Goal: Navigation & Orientation: Find specific page/section

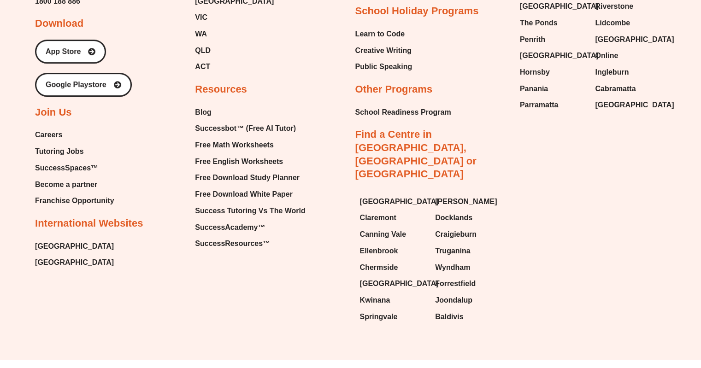
scroll to position [3849, 0]
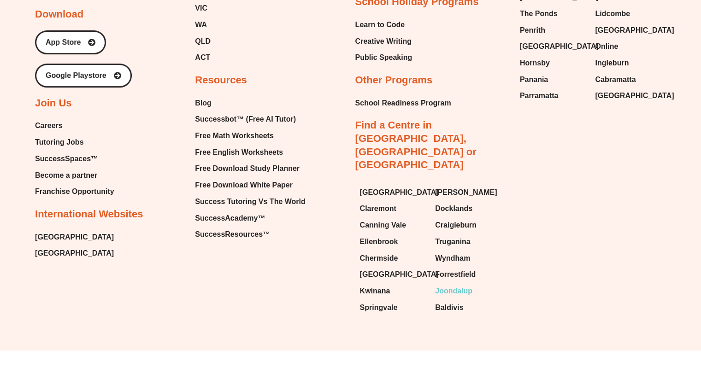
click at [458, 284] on span "Joondalup" at bounding box center [453, 291] width 37 height 14
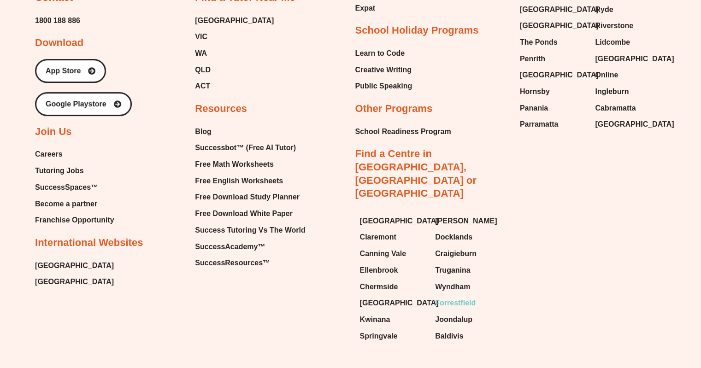
click at [443, 296] on span "Forrestfield" at bounding box center [455, 303] width 41 height 14
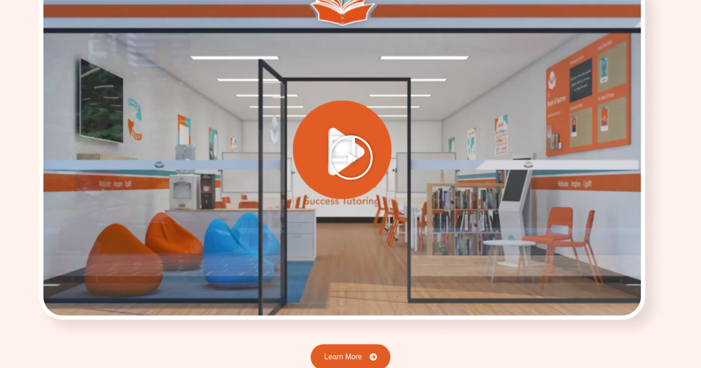
scroll to position [1196, 0]
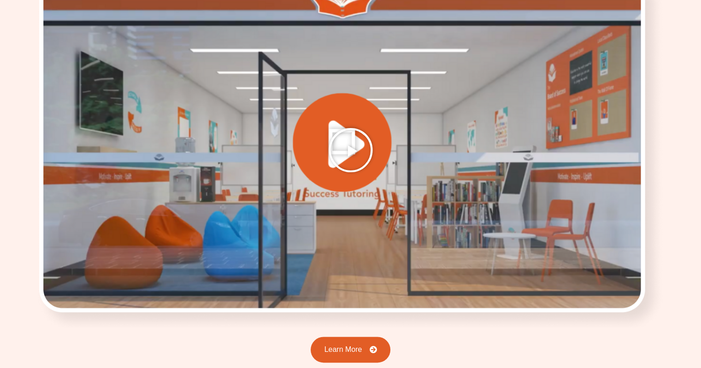
click at [337, 140] on icon "Play Video" at bounding box center [351, 150] width 46 height 46
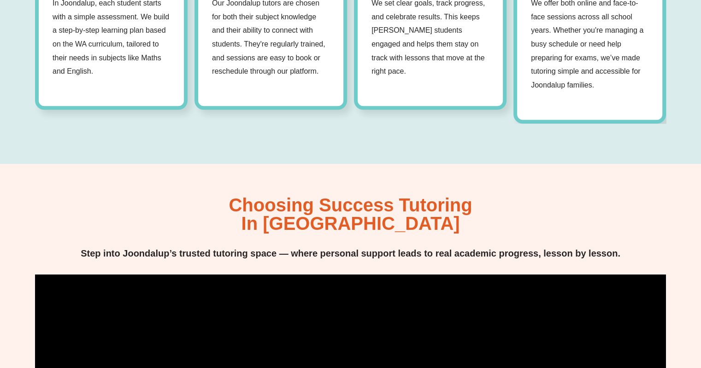
scroll to position [874, 0]
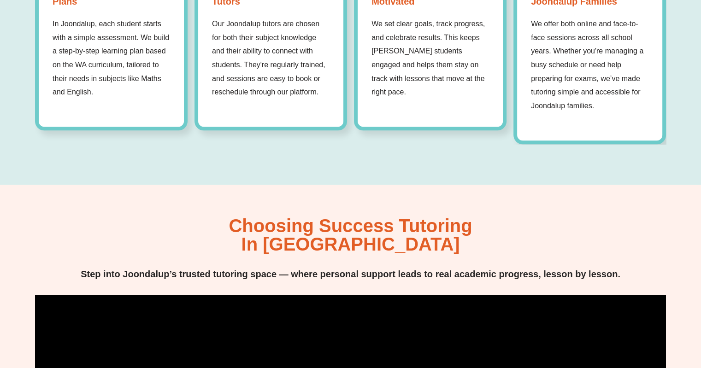
click at [231, 267] on p "Step into Joondalup’s trusted tutoring space — where personal support leads to …" at bounding box center [350, 274] width 542 height 14
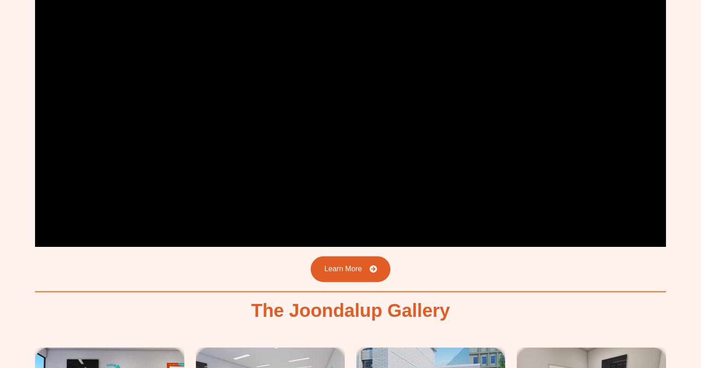
scroll to position [1427, 0]
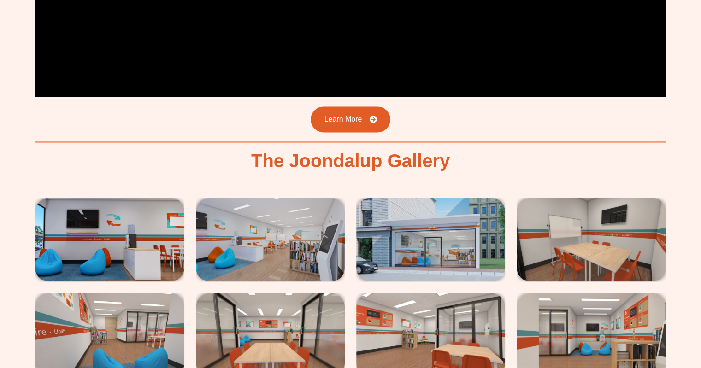
click at [160, 220] on img at bounding box center [109, 240] width 149 height 84
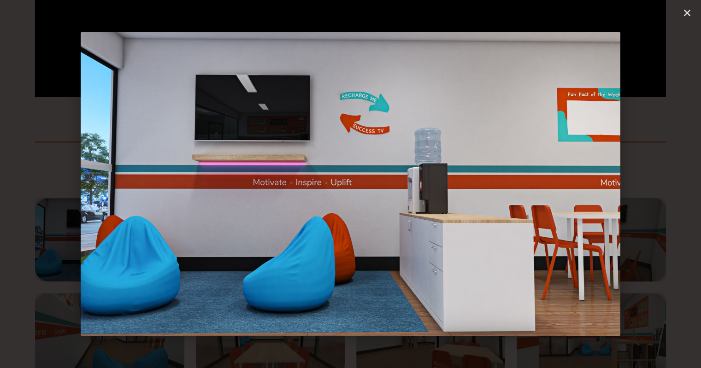
click at [645, 183] on icon "Next slide" at bounding box center [648, 184] width 12 height 12
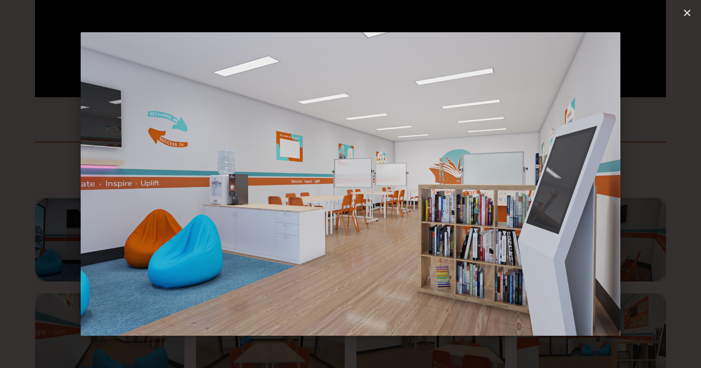
click at [645, 183] on icon "Next slide" at bounding box center [648, 184] width 12 height 12
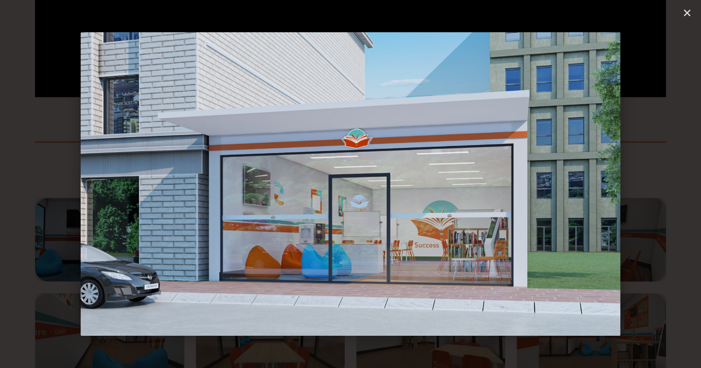
click at [645, 183] on icon "Next slide" at bounding box center [648, 184] width 12 height 12
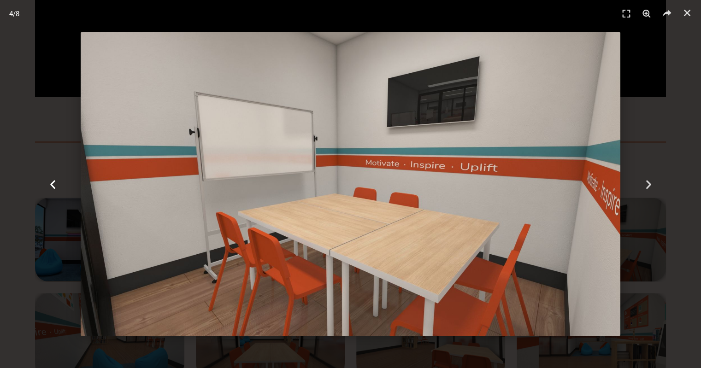
click at [54, 185] on icon "Previous slide" at bounding box center [53, 184] width 12 height 12
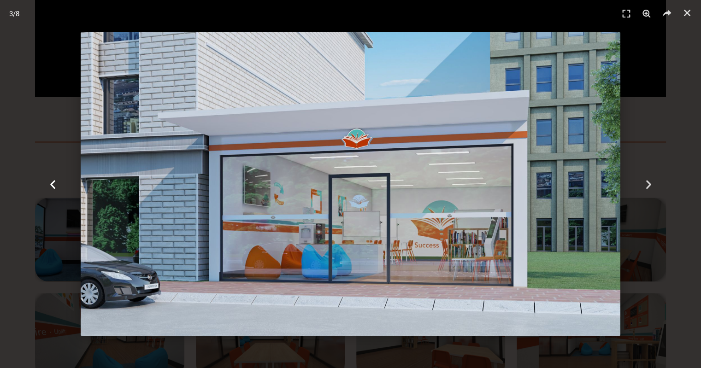
click at [54, 185] on icon "Previous slide" at bounding box center [53, 184] width 12 height 12
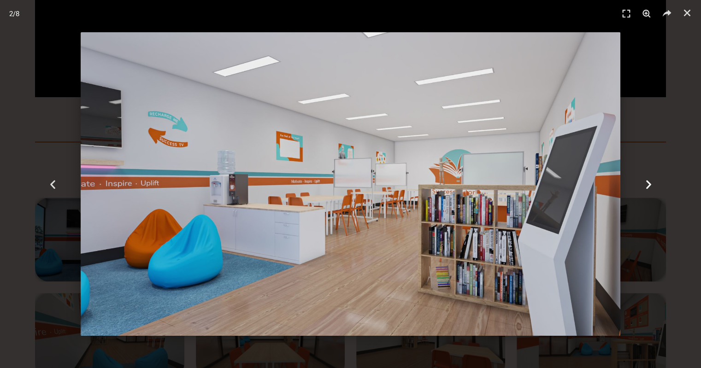
click at [649, 181] on icon "Next slide" at bounding box center [648, 184] width 12 height 12
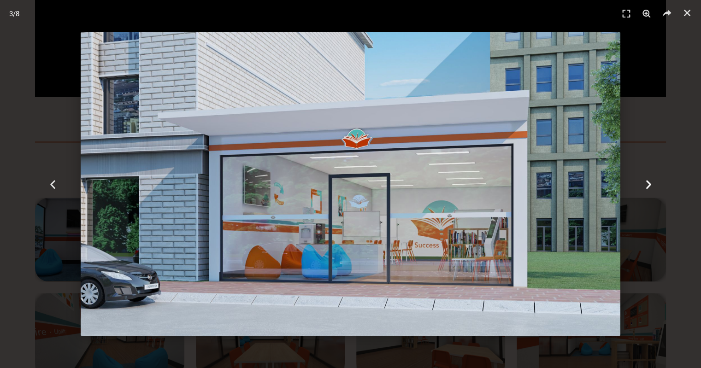
click at [649, 181] on icon "Next slide" at bounding box center [648, 184] width 12 height 12
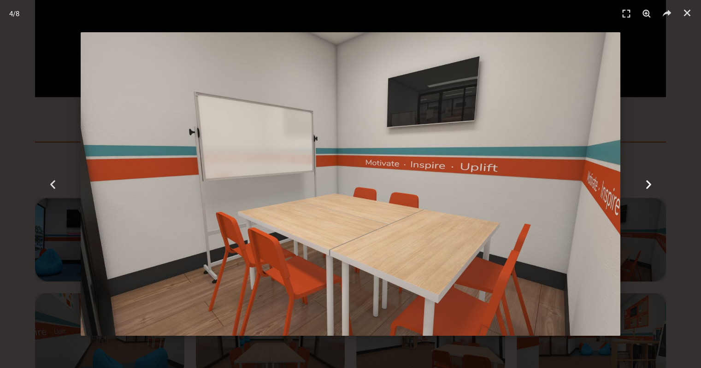
click at [649, 181] on icon "Next slide" at bounding box center [648, 184] width 12 height 12
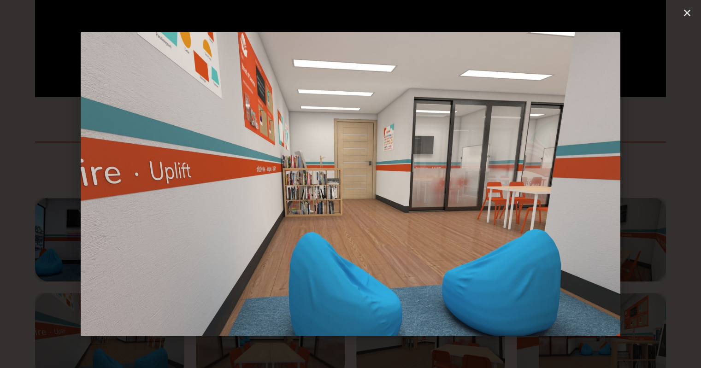
click at [649, 181] on icon "Next slide" at bounding box center [648, 184] width 12 height 12
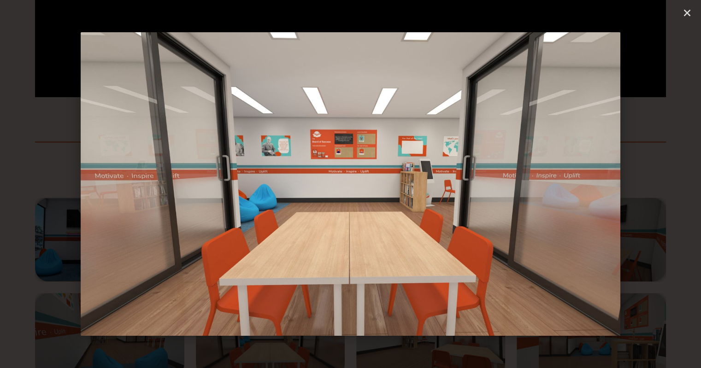
click at [649, 181] on icon "Next slide" at bounding box center [648, 184] width 12 height 12
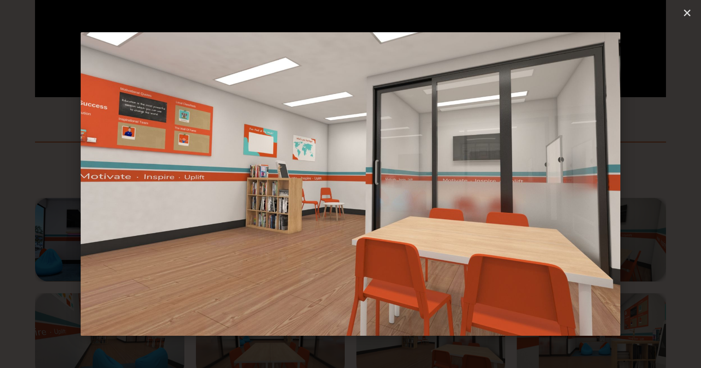
click at [649, 181] on icon "Next slide" at bounding box center [648, 184] width 12 height 12
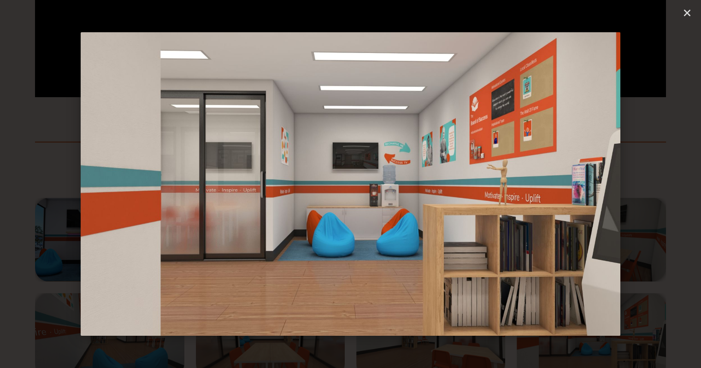
click at [643, 180] on icon "Next slide" at bounding box center [648, 184] width 12 height 12
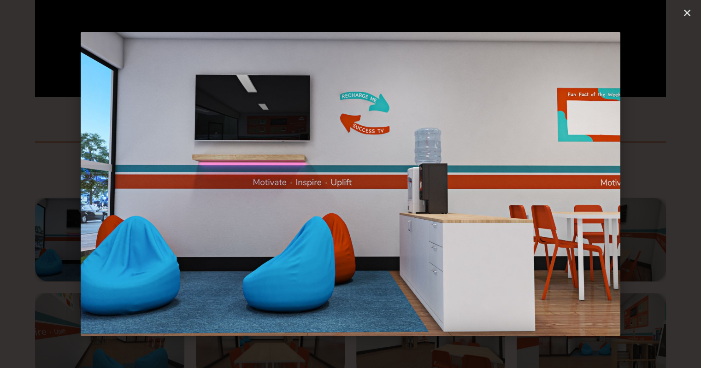
click at [643, 180] on icon "Next slide" at bounding box center [648, 184] width 12 height 12
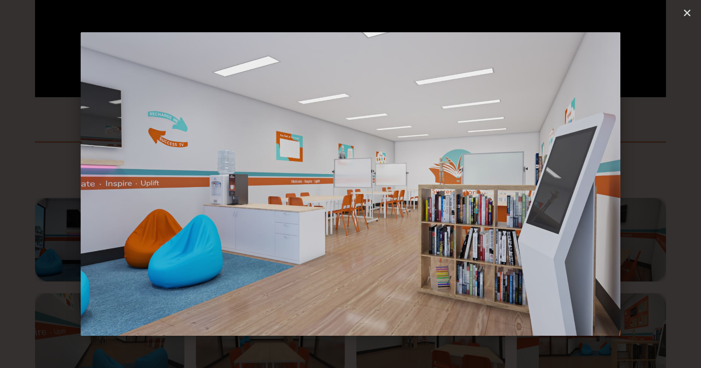
click at [643, 180] on icon "Next slide" at bounding box center [648, 184] width 12 height 12
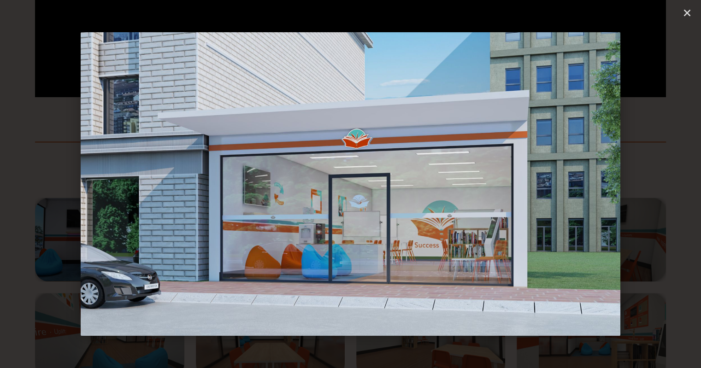
click at [643, 180] on icon "Next slide" at bounding box center [648, 184] width 12 height 12
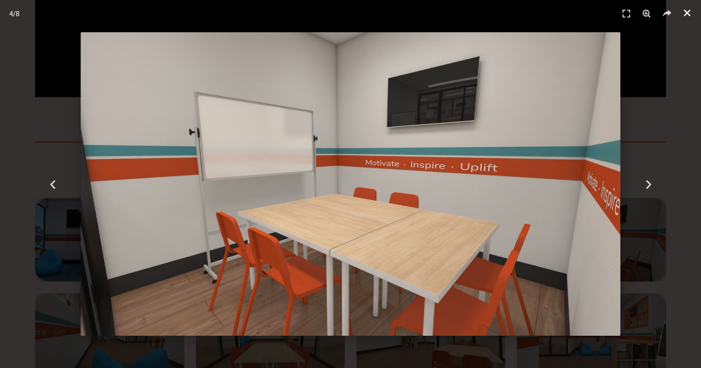
click at [680, 16] on link "Close (Esc)" at bounding box center [687, 13] width 14 height 14
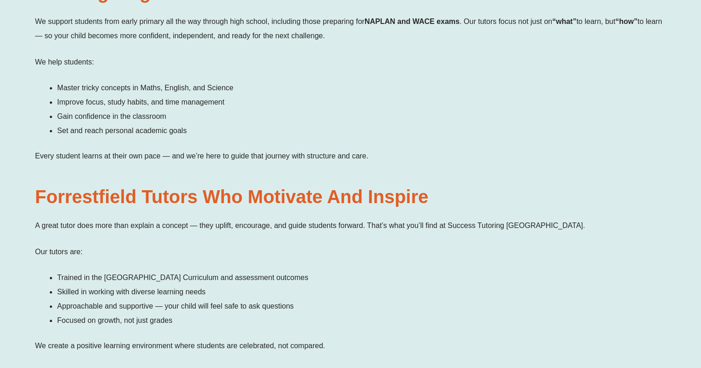
scroll to position [1057, 0]
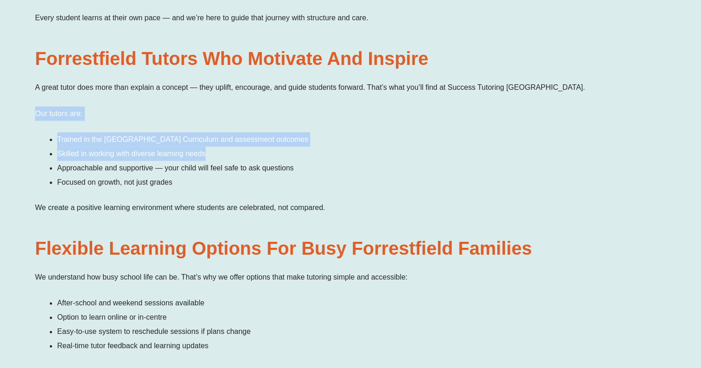
drag, startPoint x: 33, startPoint y: 98, endPoint x: 213, endPoint y: 136, distance: 184.1
click at [213, 136] on div "Success Tutoring Forrestfield: Personalised Tutoring to Build Strong Learners A…" at bounding box center [350, 80] width 701 height 1189
copy div "Our tutors are: Trained in the [GEOGRAPHIC_DATA] Curriculum and assessment outc…"
click at [205, 135] on span "Trained in the WA Curriculum and assessment outcomes" at bounding box center [182, 139] width 251 height 8
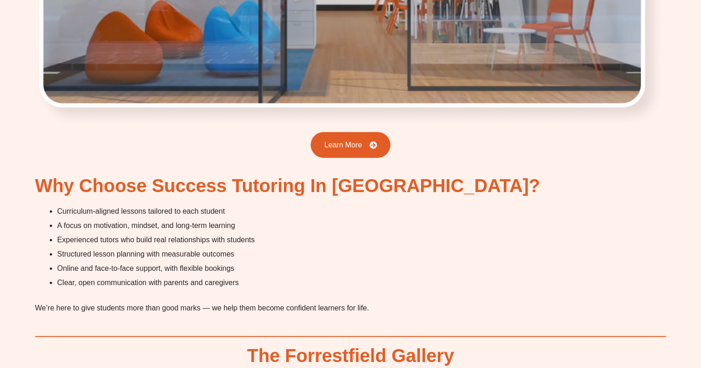
scroll to position [2347, 0]
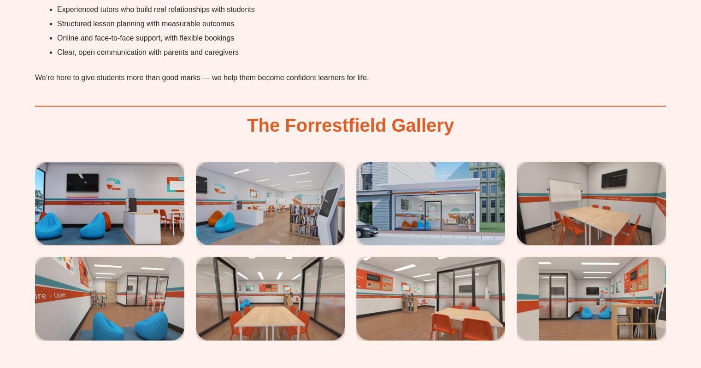
click at [141, 174] on img at bounding box center [109, 204] width 149 height 84
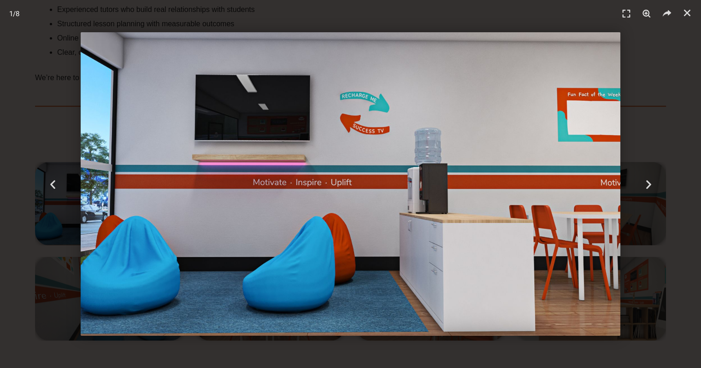
click at [141, 174] on img "1 / 8" at bounding box center [351, 184] width 540 height 304
click at [652, 181] on icon "Next slide" at bounding box center [648, 184] width 12 height 12
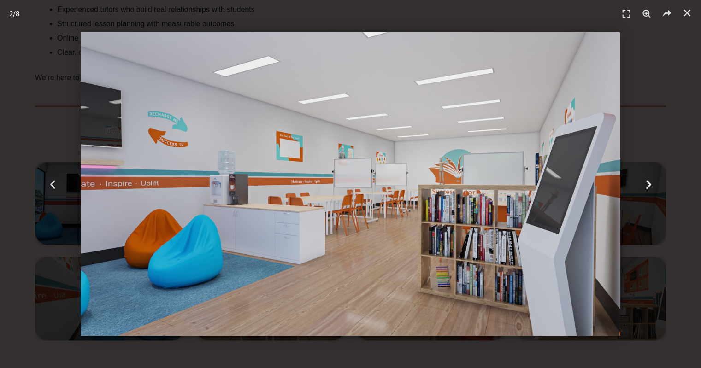
click at [652, 181] on icon "Next slide" at bounding box center [648, 184] width 12 height 12
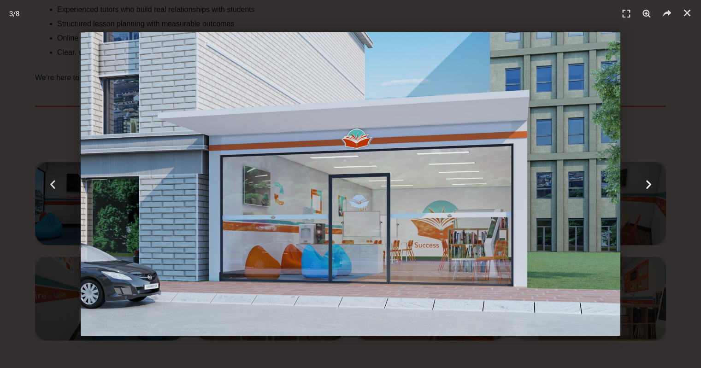
click at [652, 181] on icon "Next slide" at bounding box center [648, 184] width 12 height 12
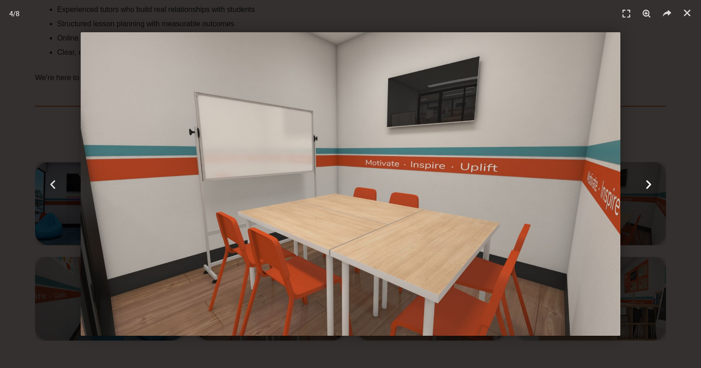
click at [652, 181] on icon "Next slide" at bounding box center [648, 184] width 12 height 12
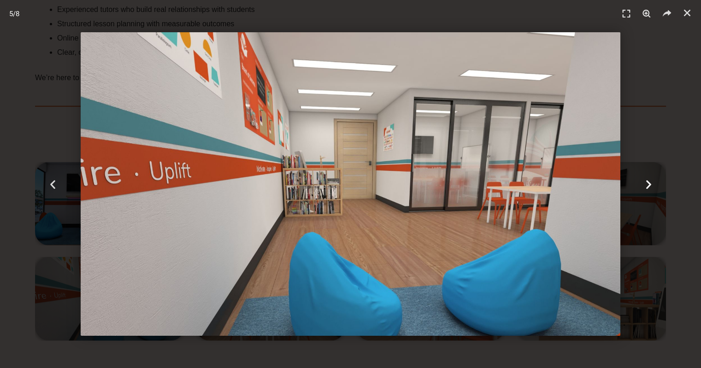
click at [652, 181] on icon "Next slide" at bounding box center [648, 184] width 12 height 12
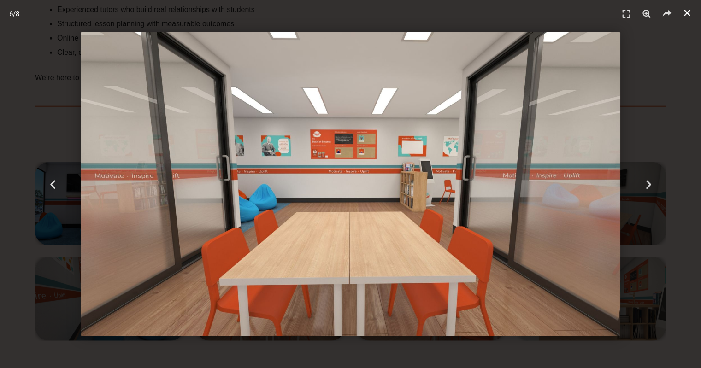
click at [689, 15] on icon "Close (Esc)" at bounding box center [686, 12] width 9 height 9
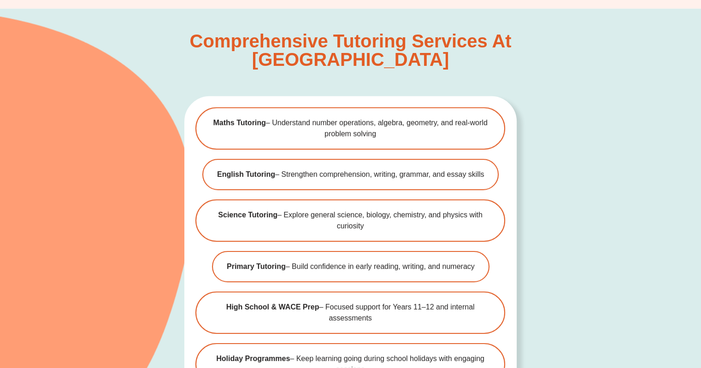
scroll to position [2716, 0]
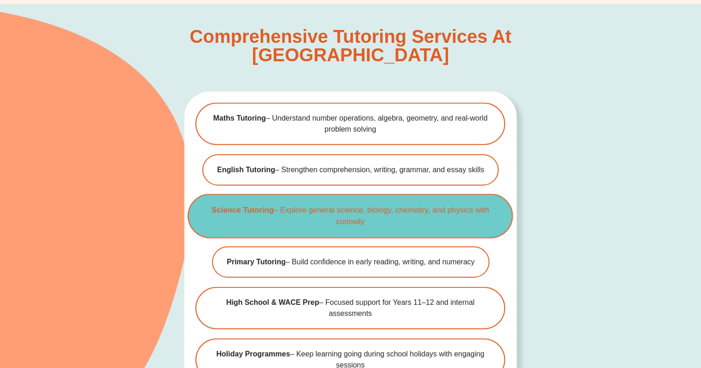
click at [369, 205] on span "Science Tutoring – Explore general science, biology, chemistry, and physics wit…" at bounding box center [350, 216] width 294 height 23
